Goal: Find specific page/section

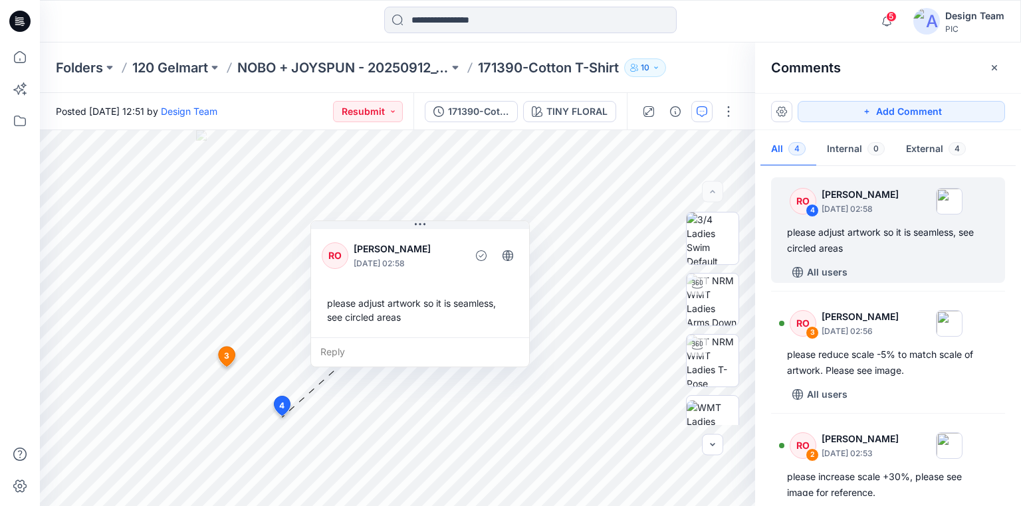
click at [19, 25] on icon at bounding box center [18, 24] width 6 height 1
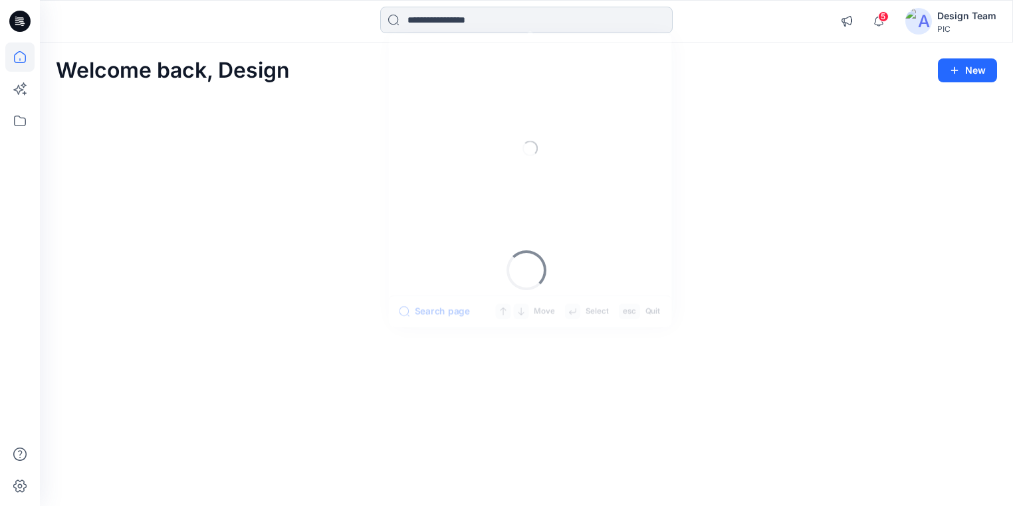
click at [416, 20] on input at bounding box center [526, 20] width 292 height 27
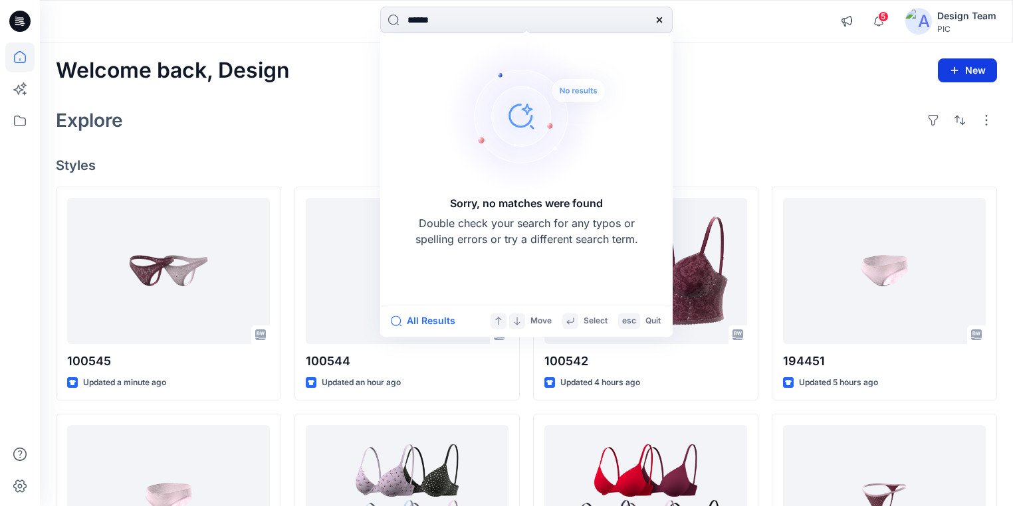
type input "******"
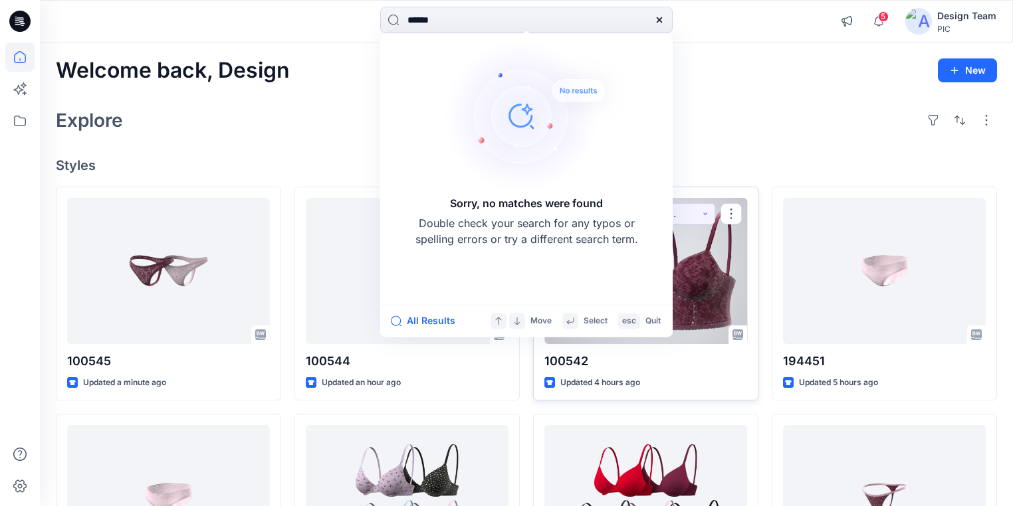
click at [715, 284] on div at bounding box center [645, 271] width 203 height 146
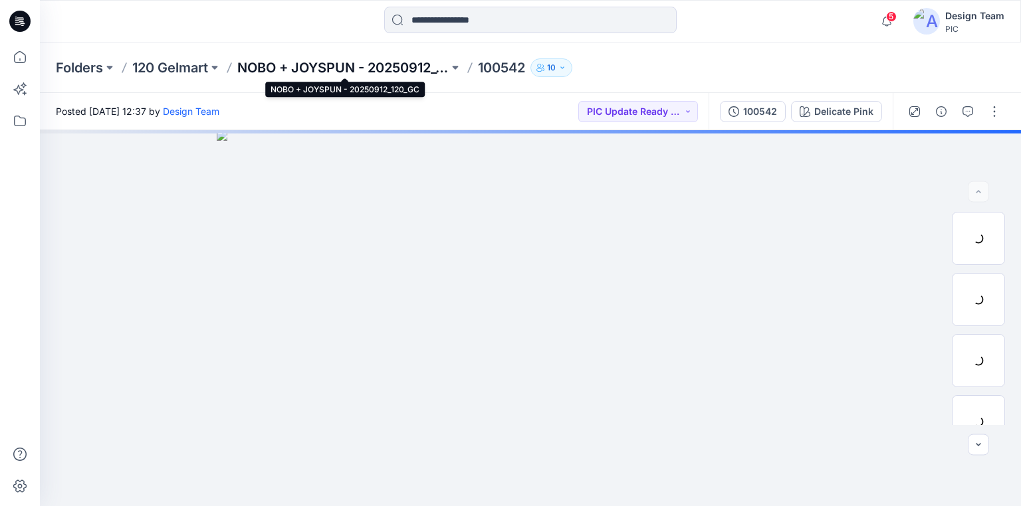
click at [323, 64] on p "NOBO + JOYSPUN - 20250912_120_GC" at bounding box center [342, 67] width 211 height 19
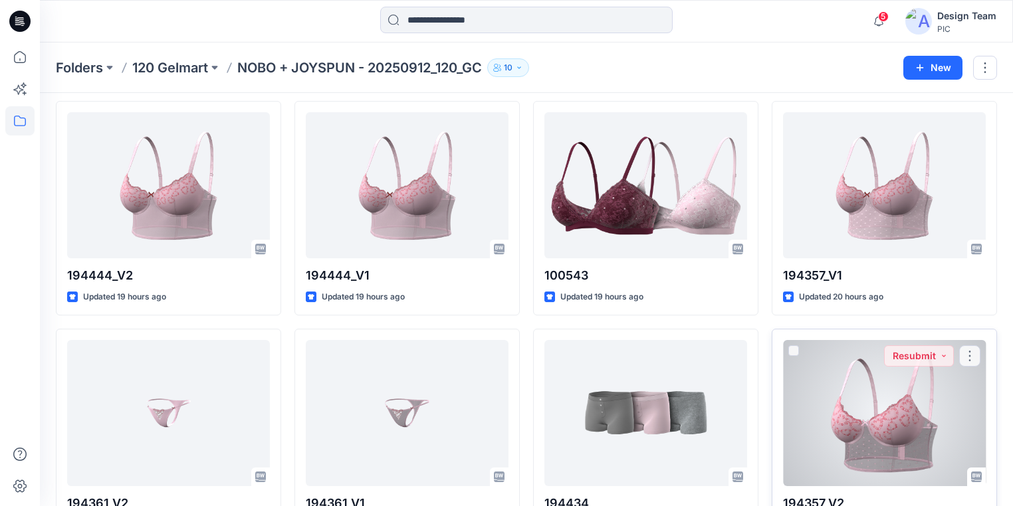
scroll to position [960, 0]
